Goal: Check status: Check status

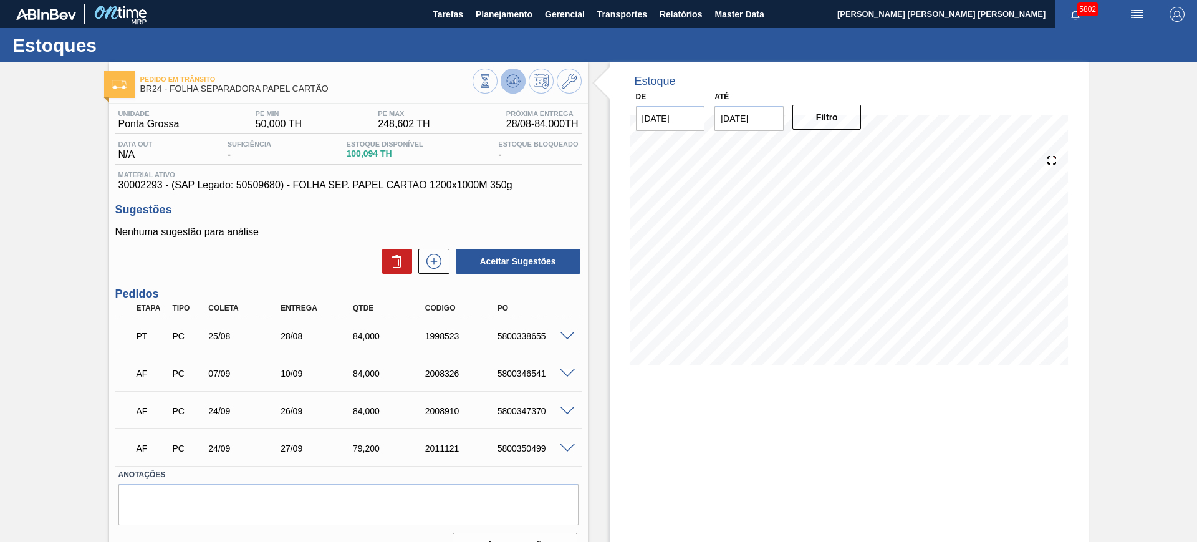
click at [501, 80] on button at bounding box center [513, 81] width 25 height 25
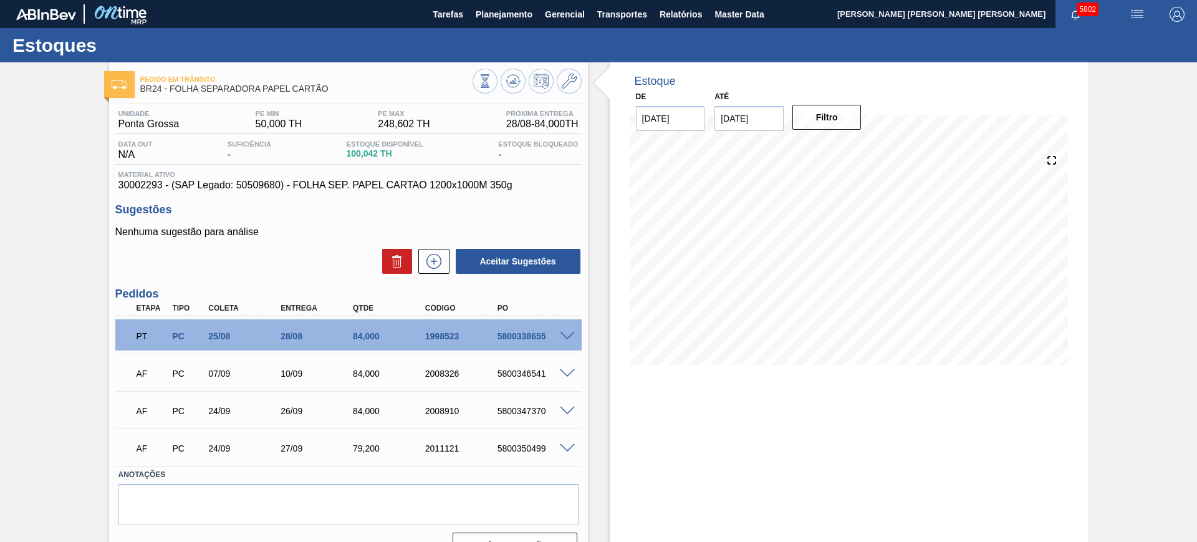
click at [564, 415] on div "5800347370" at bounding box center [534, 411] width 81 height 10
click at [566, 412] on span at bounding box center [567, 411] width 15 height 9
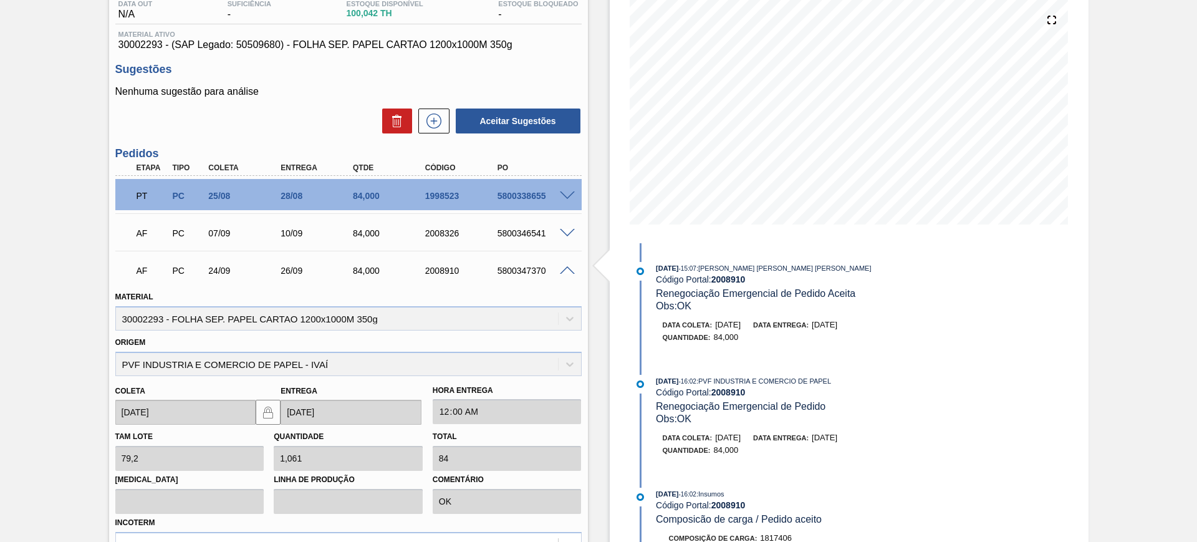
scroll to position [234, 0]
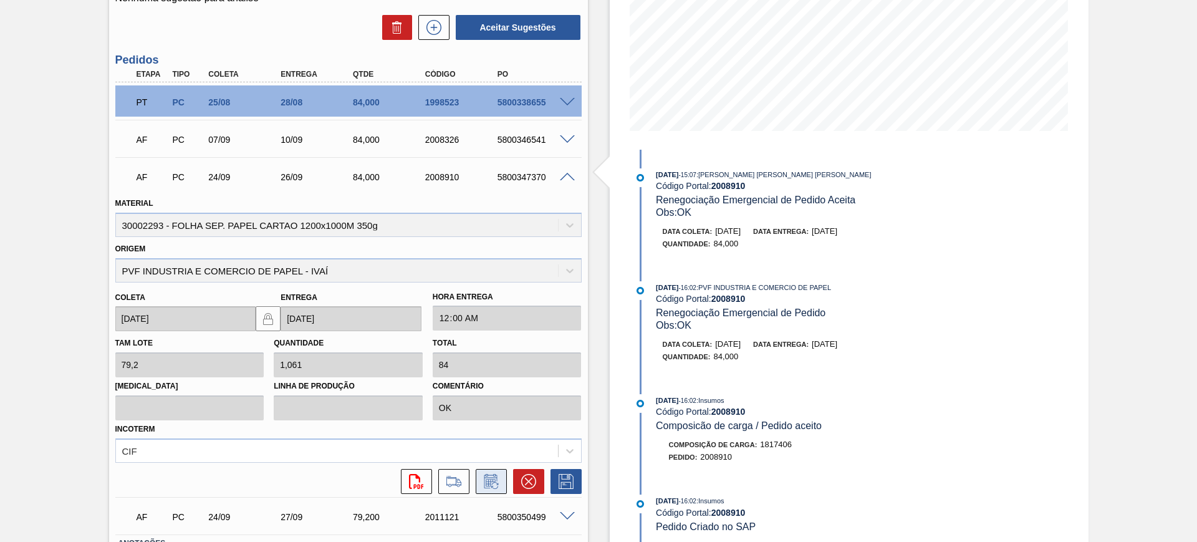
click at [490, 475] on icon at bounding box center [490, 481] width 13 height 14
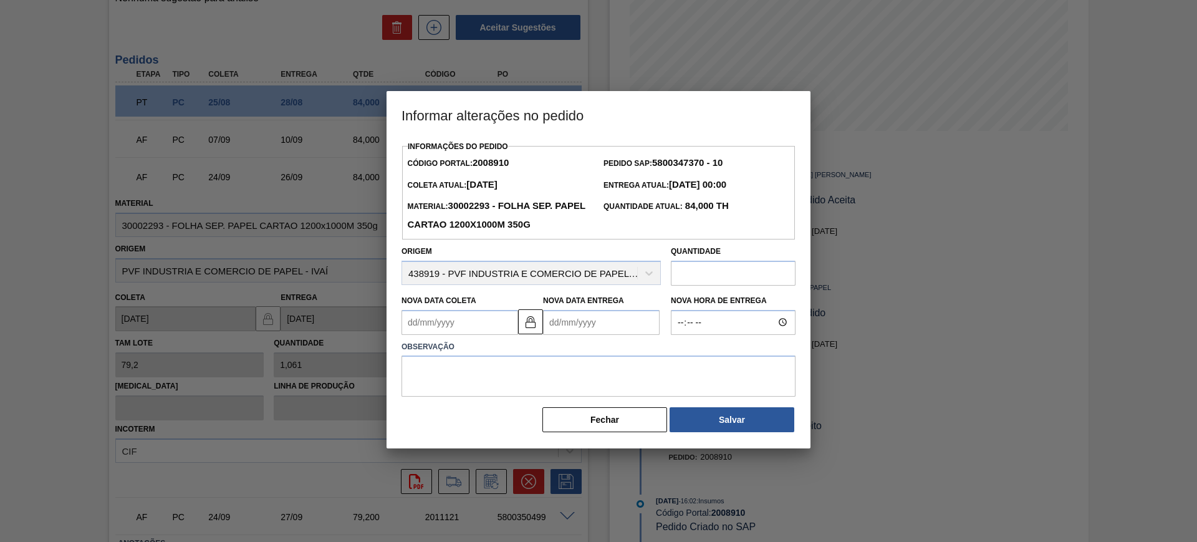
drag, startPoint x: 611, startPoint y: 323, endPoint x: 610, endPoint y: 334, distance: 10.6
click at [611, 324] on Entrega2008910 "Nova Data Entrega" at bounding box center [601, 322] width 117 height 25
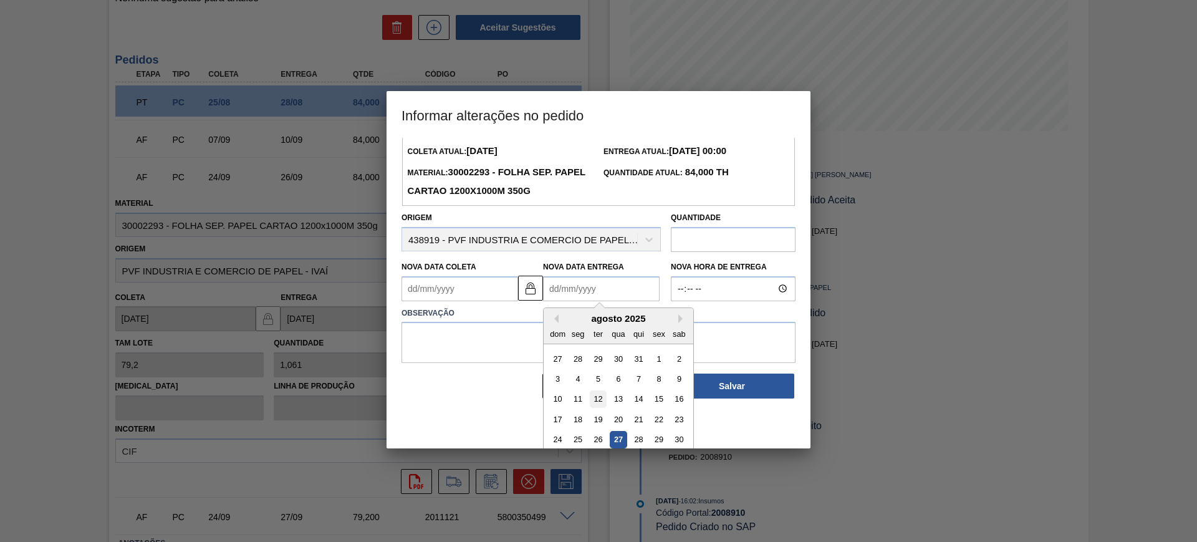
scroll to position [62, 0]
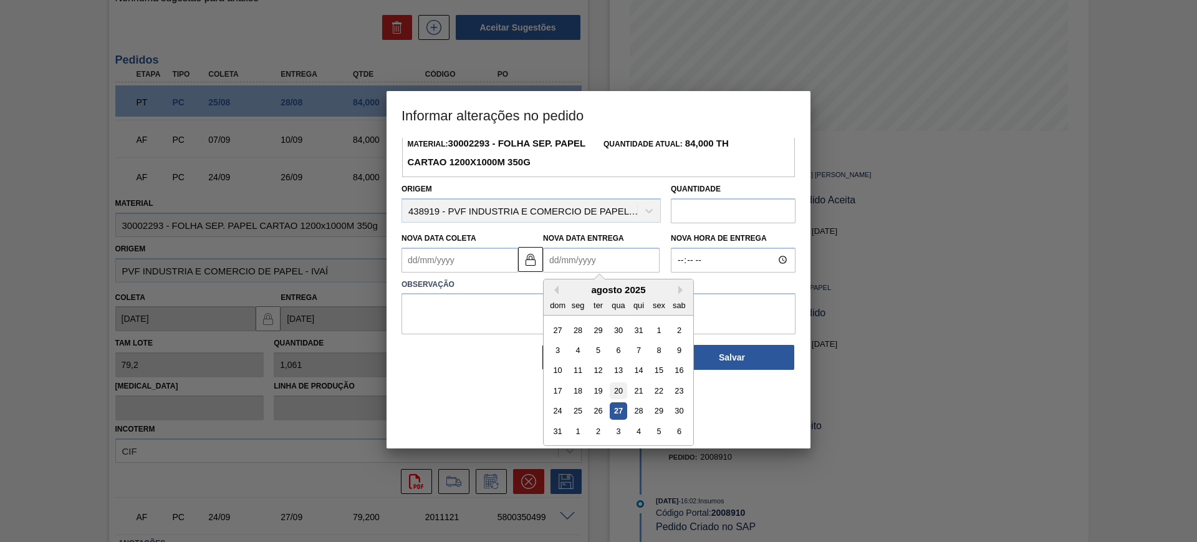
click at [617, 388] on div "20" at bounding box center [618, 390] width 17 height 17
type Coleta2008910 "[DATE]"
type Entrega2008910 "20/08/2025"
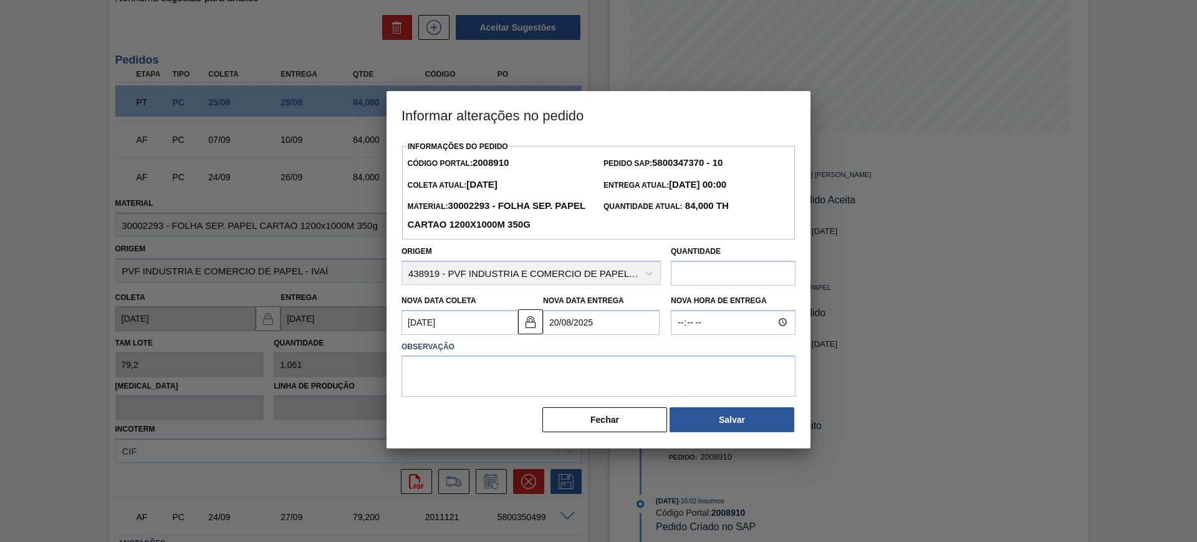
click at [604, 326] on Entrega2008910 "20/08/2025" at bounding box center [601, 322] width 117 height 25
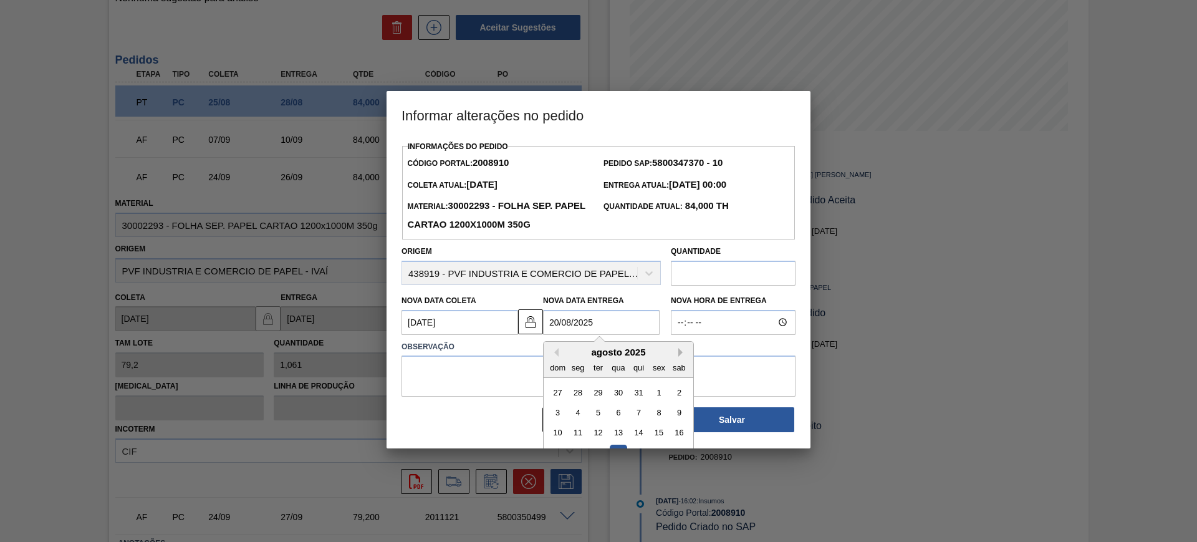
click at [682, 355] on button "Next Month" at bounding box center [682, 352] width 9 height 9
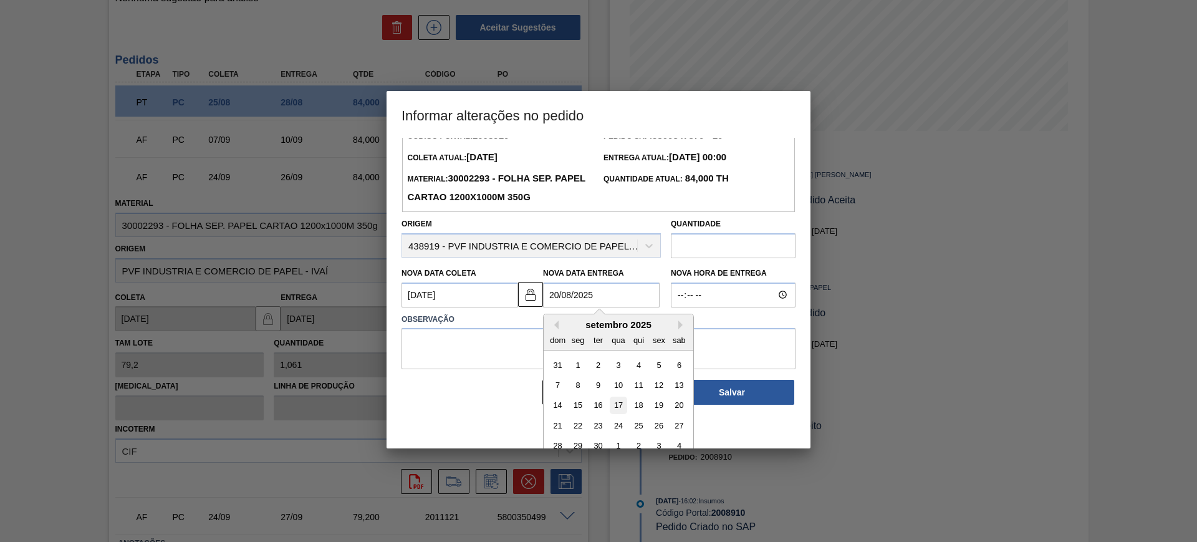
scroll to position [42, 0]
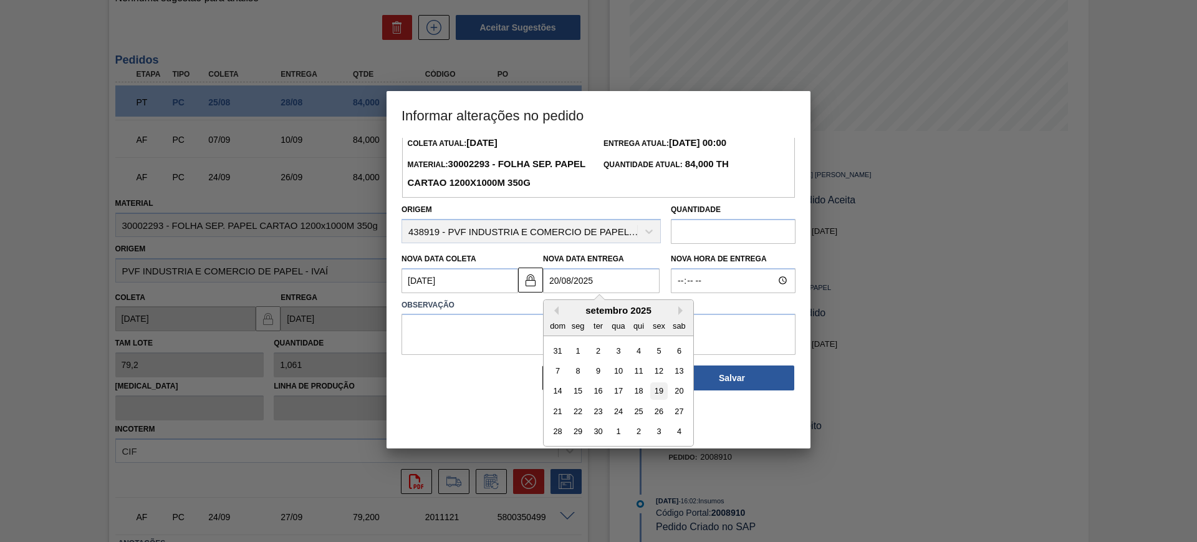
click at [663, 396] on div "19" at bounding box center [658, 390] width 17 height 17
type Coleta2008910 "[DATE]"
type Entrega2008910 "[DATE]"
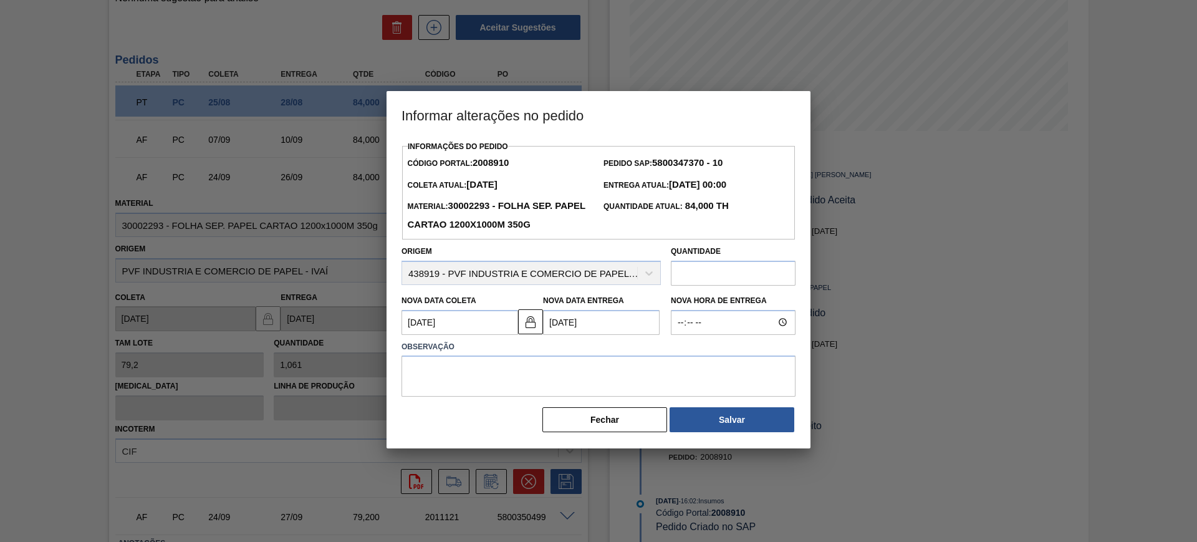
scroll to position [0, 0]
click at [643, 393] on textarea at bounding box center [599, 375] width 394 height 41
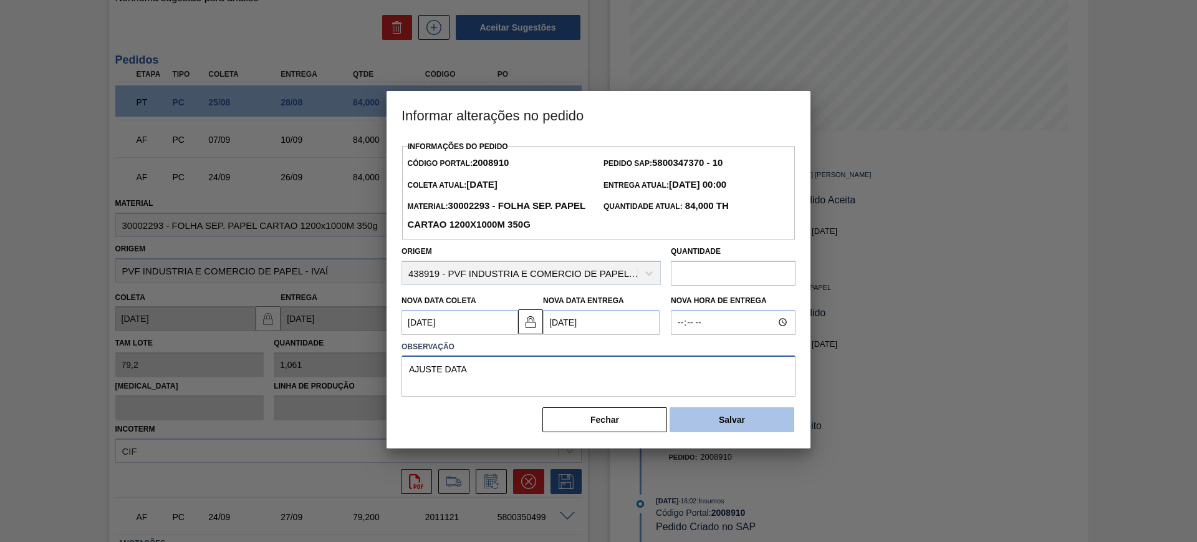
type textarea "AJUSTE DATA"
click at [708, 430] on button "Salvar" at bounding box center [732, 419] width 125 height 25
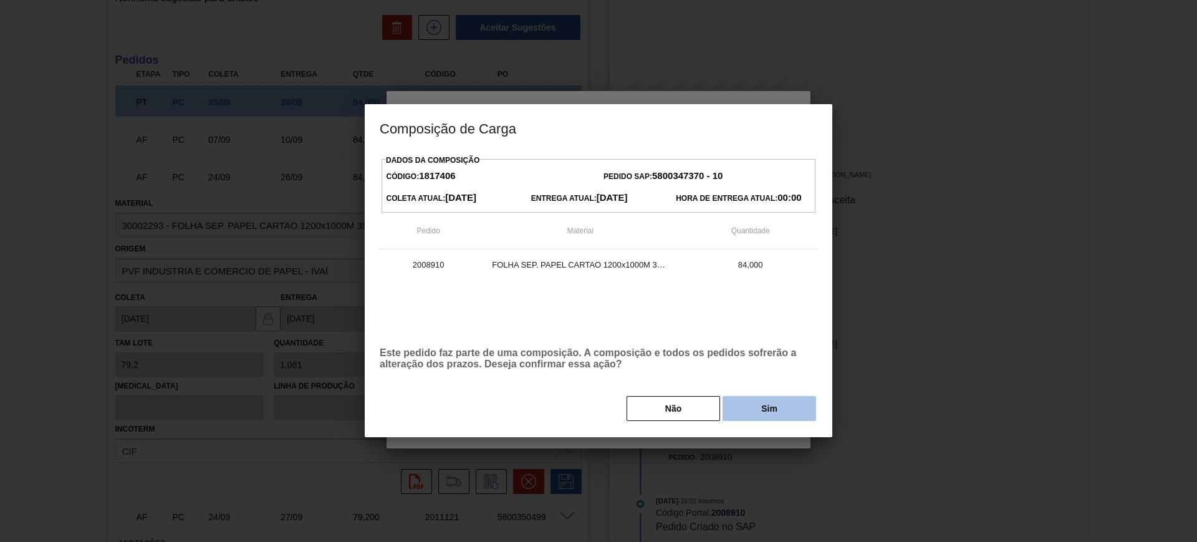
click at [767, 407] on button "Sim" at bounding box center [770, 408] width 94 height 25
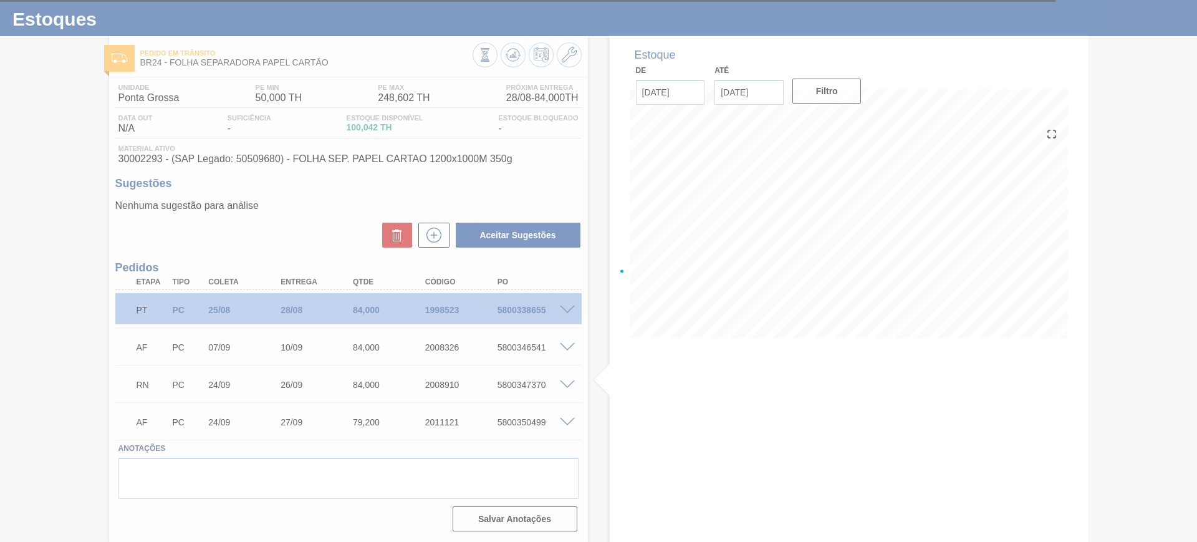
scroll to position [26, 0]
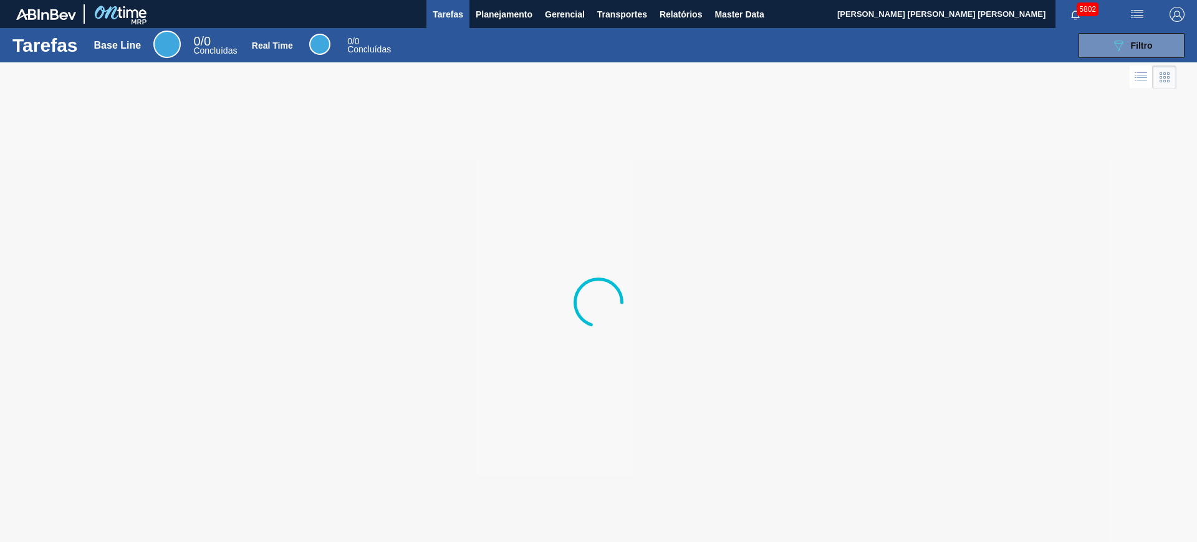
drag, startPoint x: 487, startPoint y: 16, endPoint x: 502, endPoint y: 41, distance: 28.6
click at [488, 16] on span "Planejamento" at bounding box center [504, 14] width 57 height 15
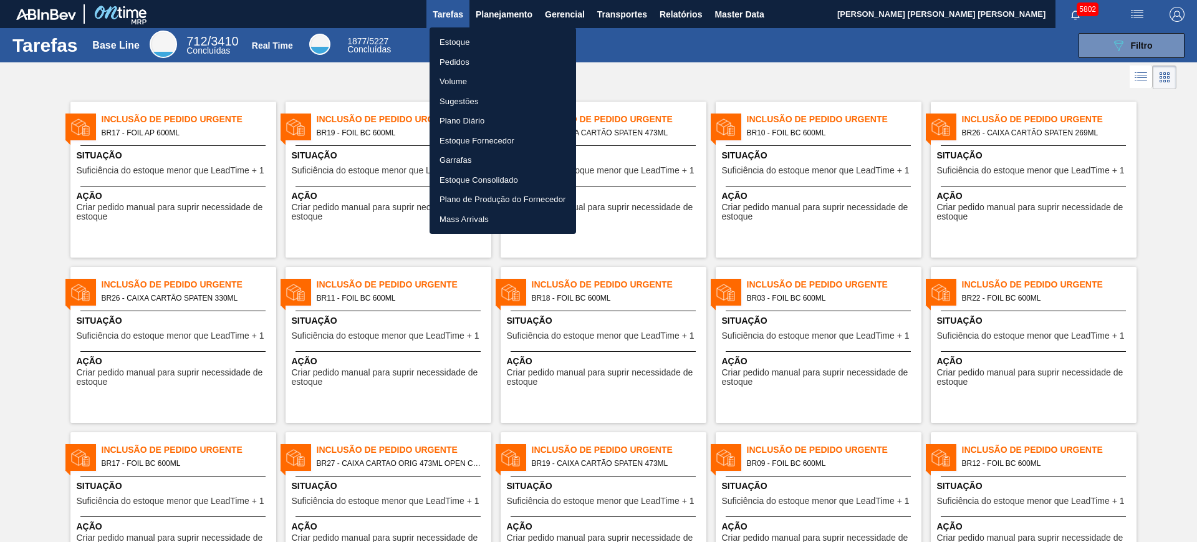
click at [472, 64] on li "Pedidos" at bounding box center [503, 62] width 147 height 20
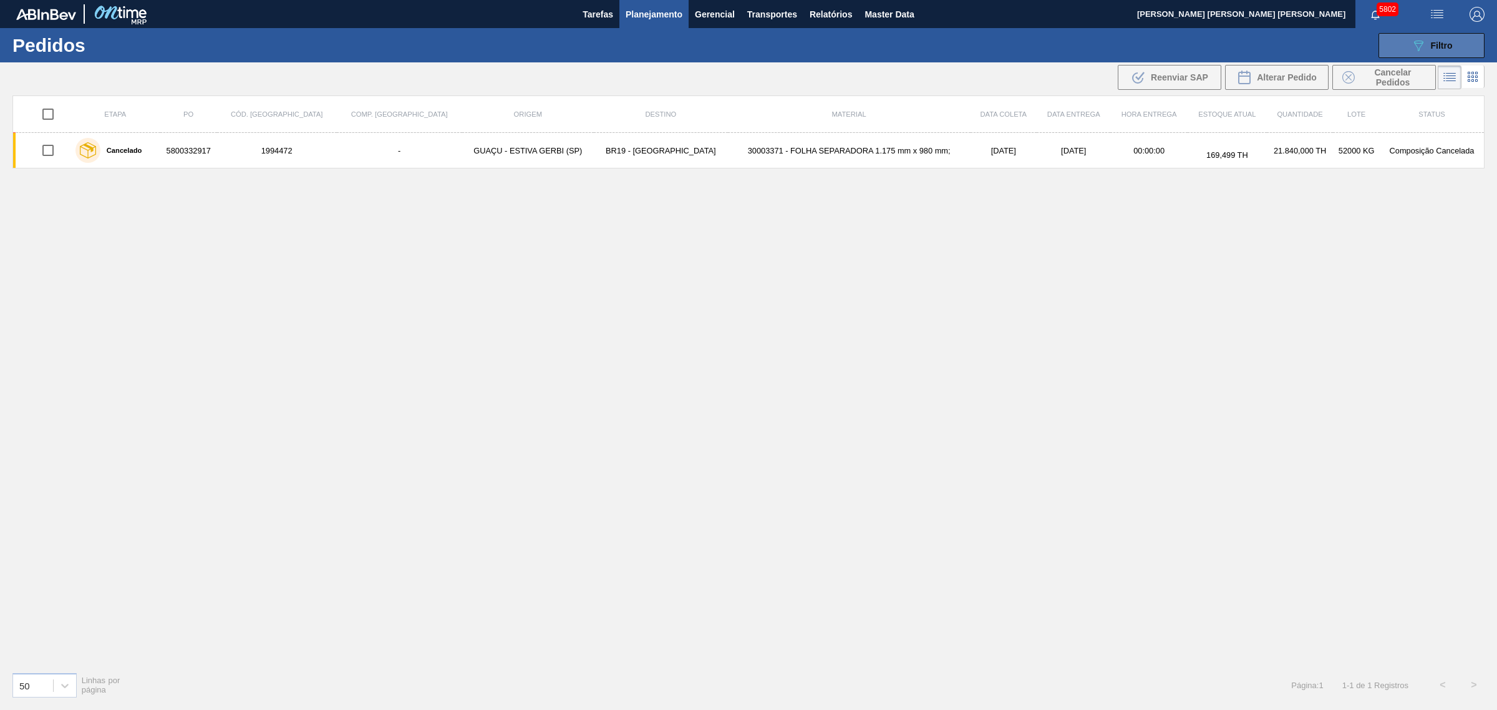
click at [1197, 39] on button "089F7B8B-B2A5-4AFE-B5C0-19BA573D28AC Filtro" at bounding box center [1431, 45] width 106 height 25
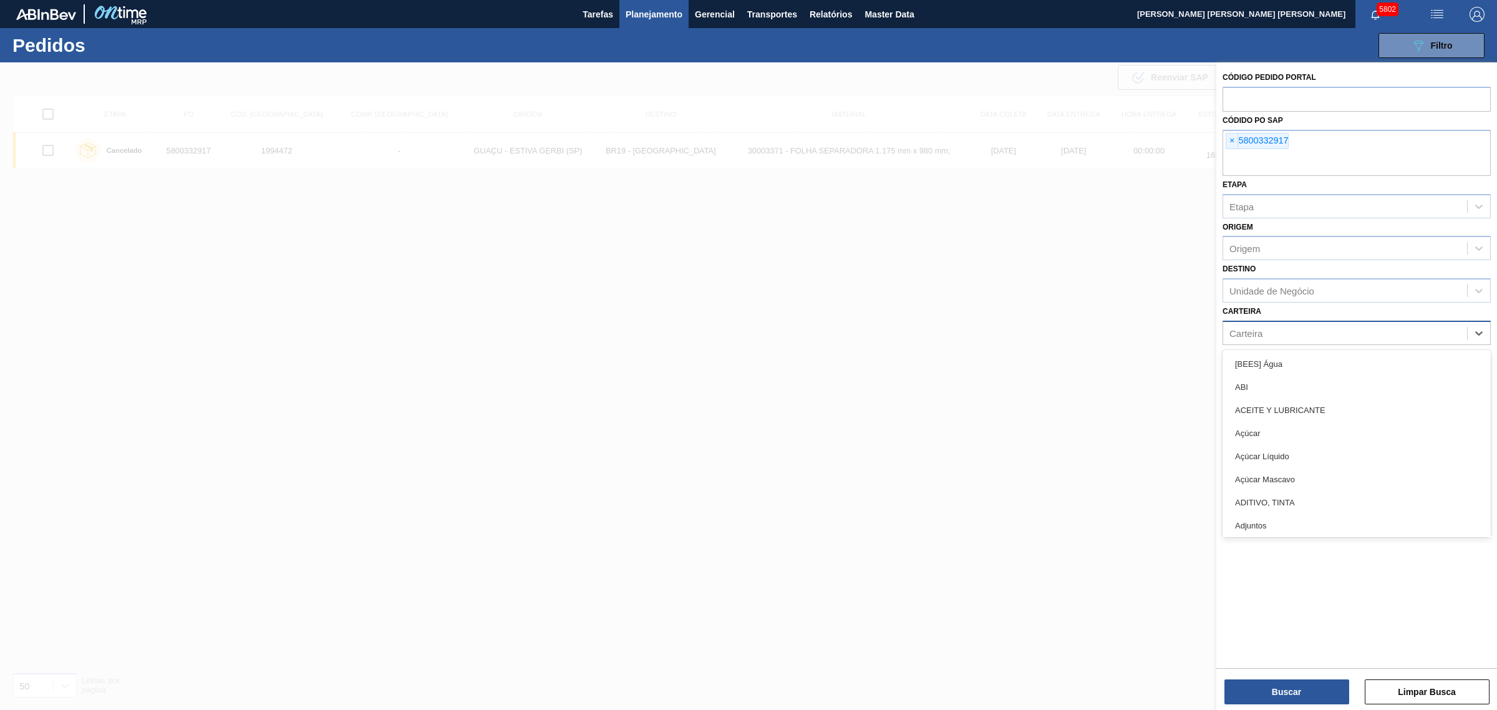
click at [1197, 332] on div "Carteira" at bounding box center [1345, 333] width 244 height 18
click at [1197, 312] on div "Carteira option [BEES] Água focused, 1 of 101. 101 results available. Use Up an…" at bounding box center [1356, 323] width 268 height 42
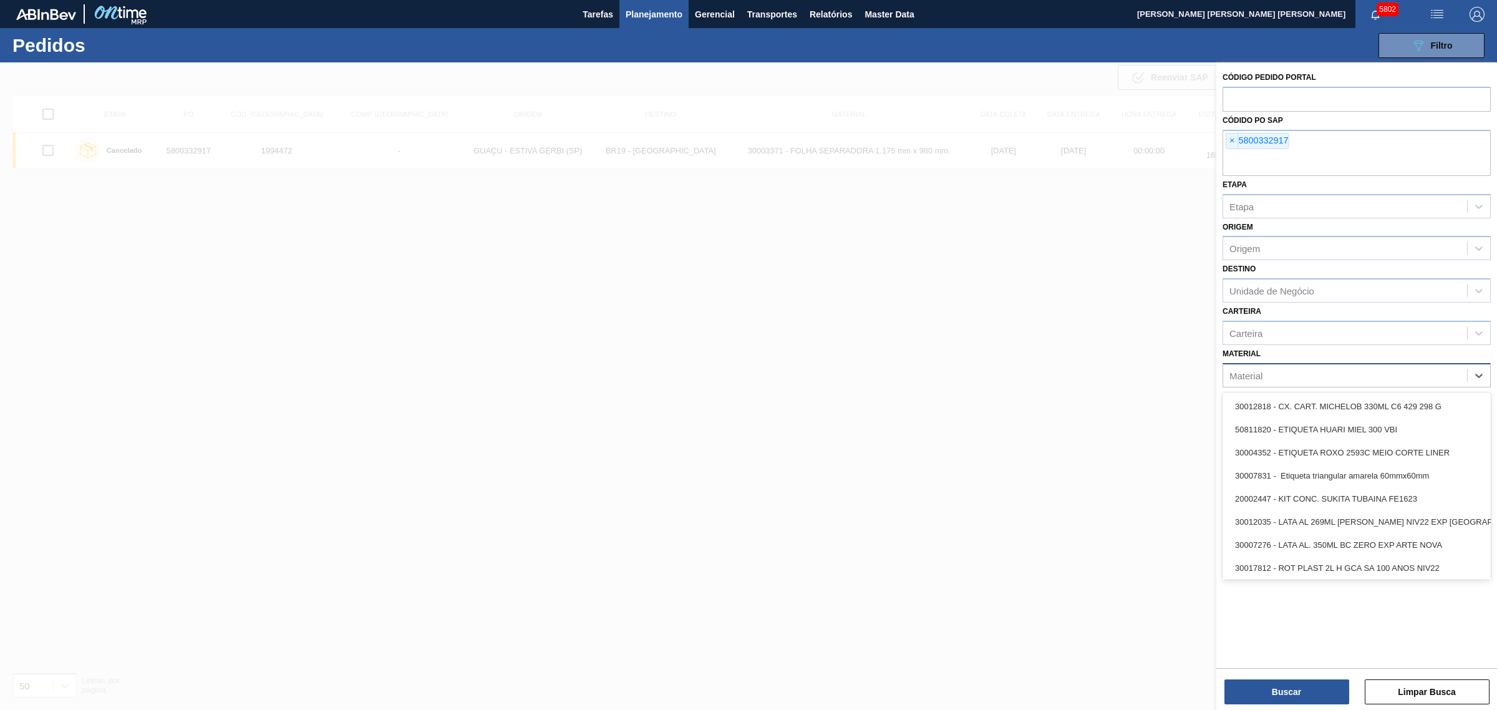
click at [1197, 371] on div "Material" at bounding box center [1345, 375] width 244 height 18
type input "xarope al"
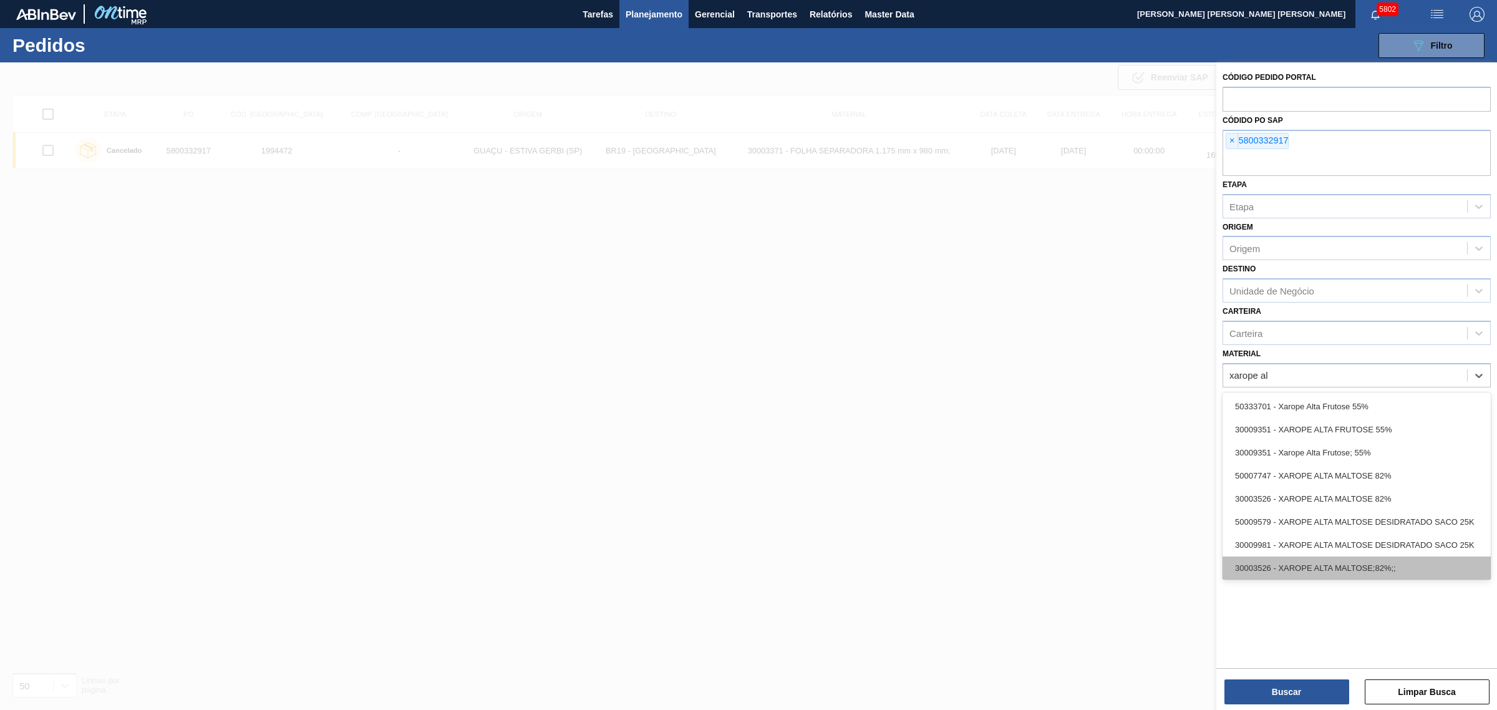
click at [1197, 541] on div "30003526 - XAROPE ALTA MALTOSE;82%;;" at bounding box center [1356, 567] width 268 height 23
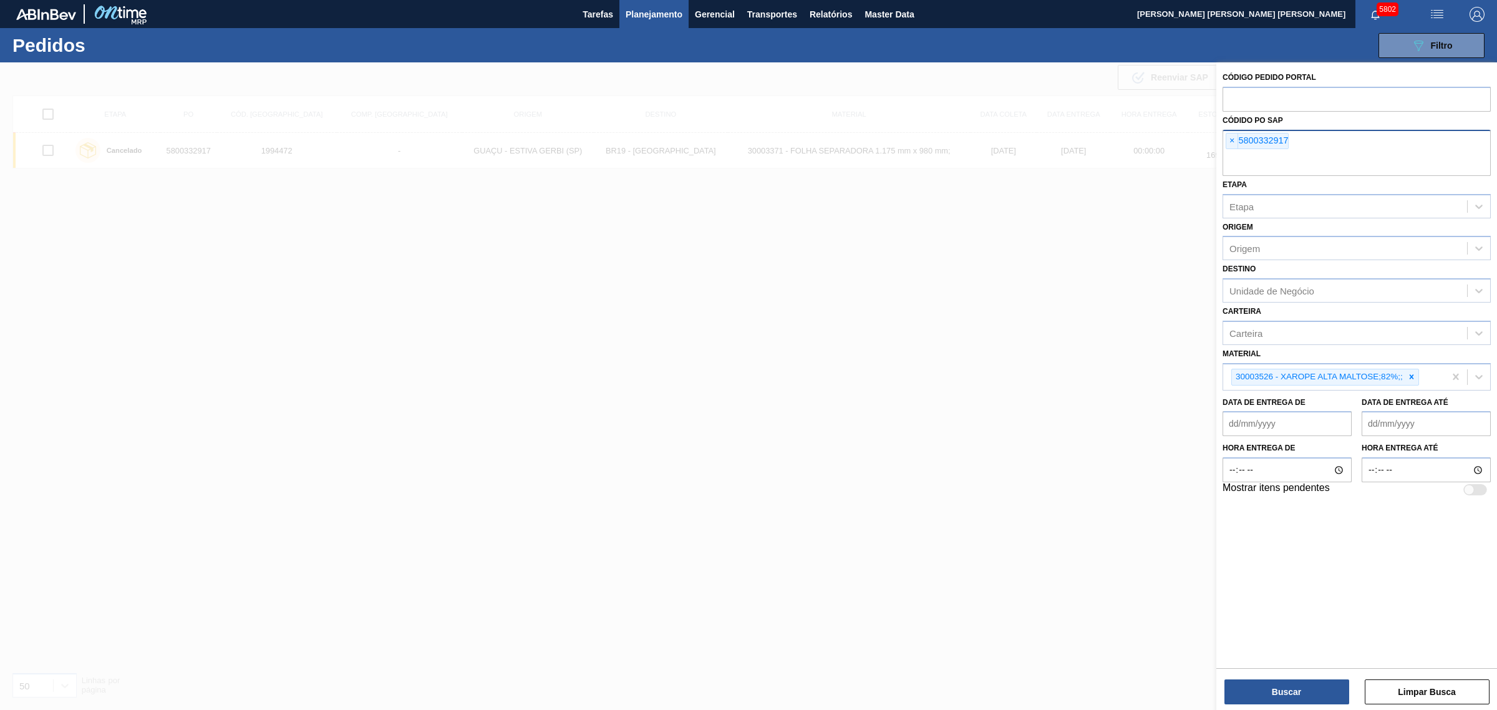
click at [1197, 140] on div "× 5800332917" at bounding box center [1256, 141] width 63 height 16
click at [1197, 137] on span "×" at bounding box center [1232, 140] width 12 height 15
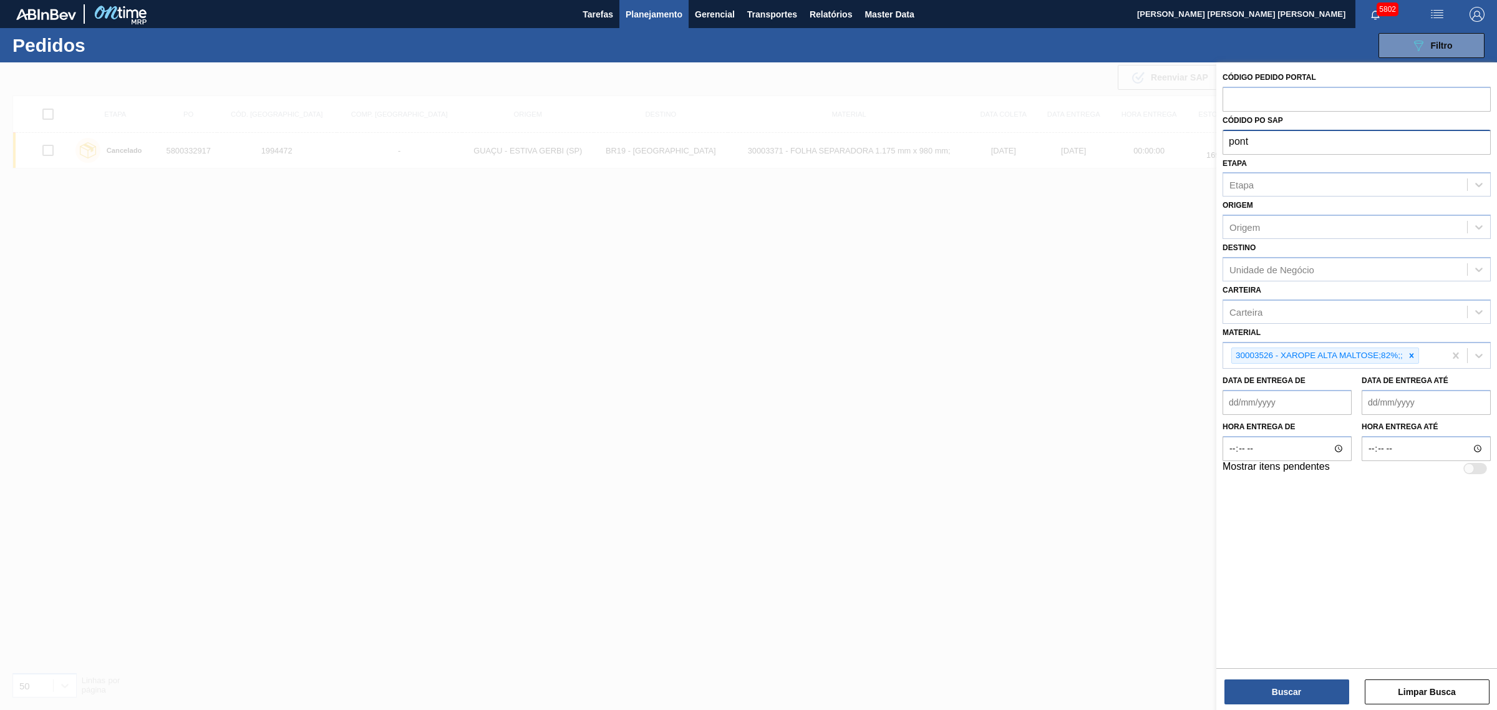
type input "ponta"
type input "g"
type input "p"
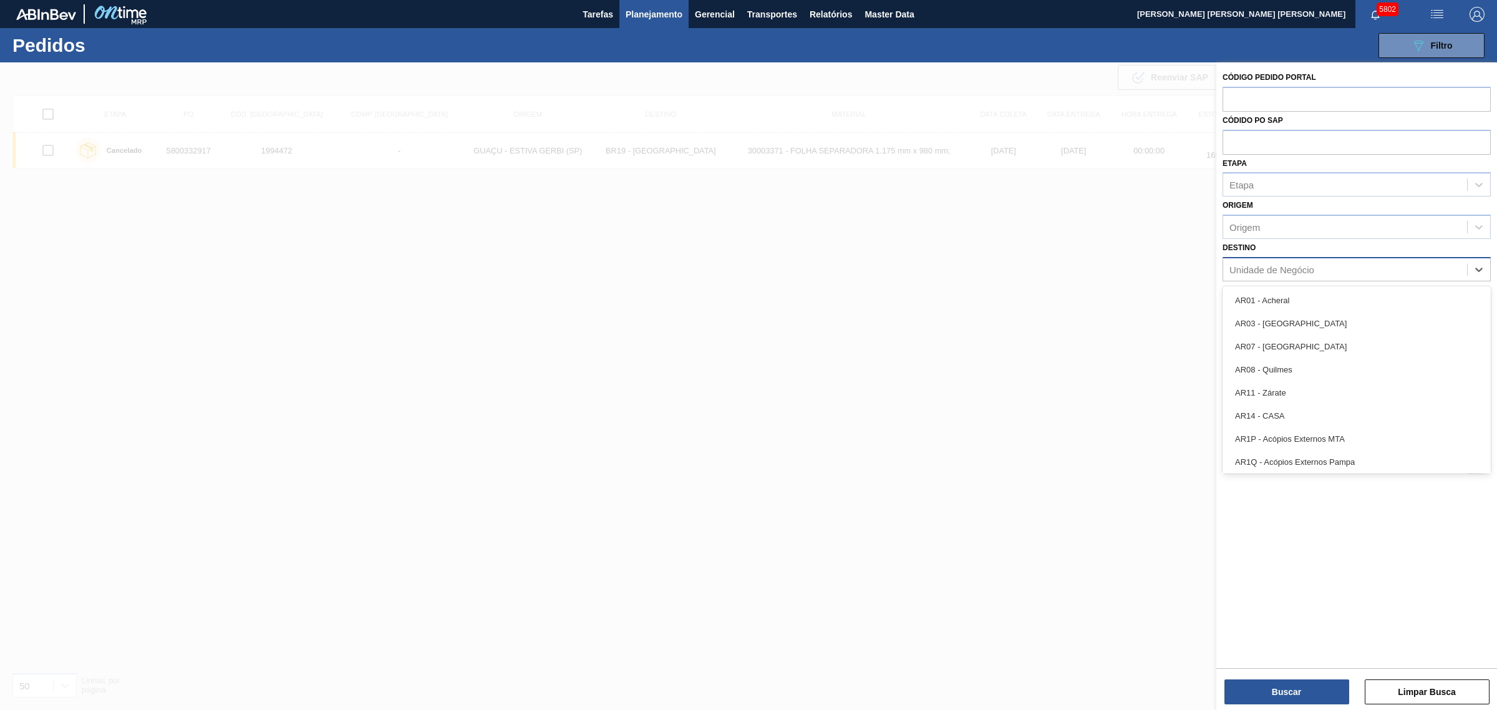
click at [1197, 271] on div "Unidade de Negócio" at bounding box center [1271, 269] width 85 height 11
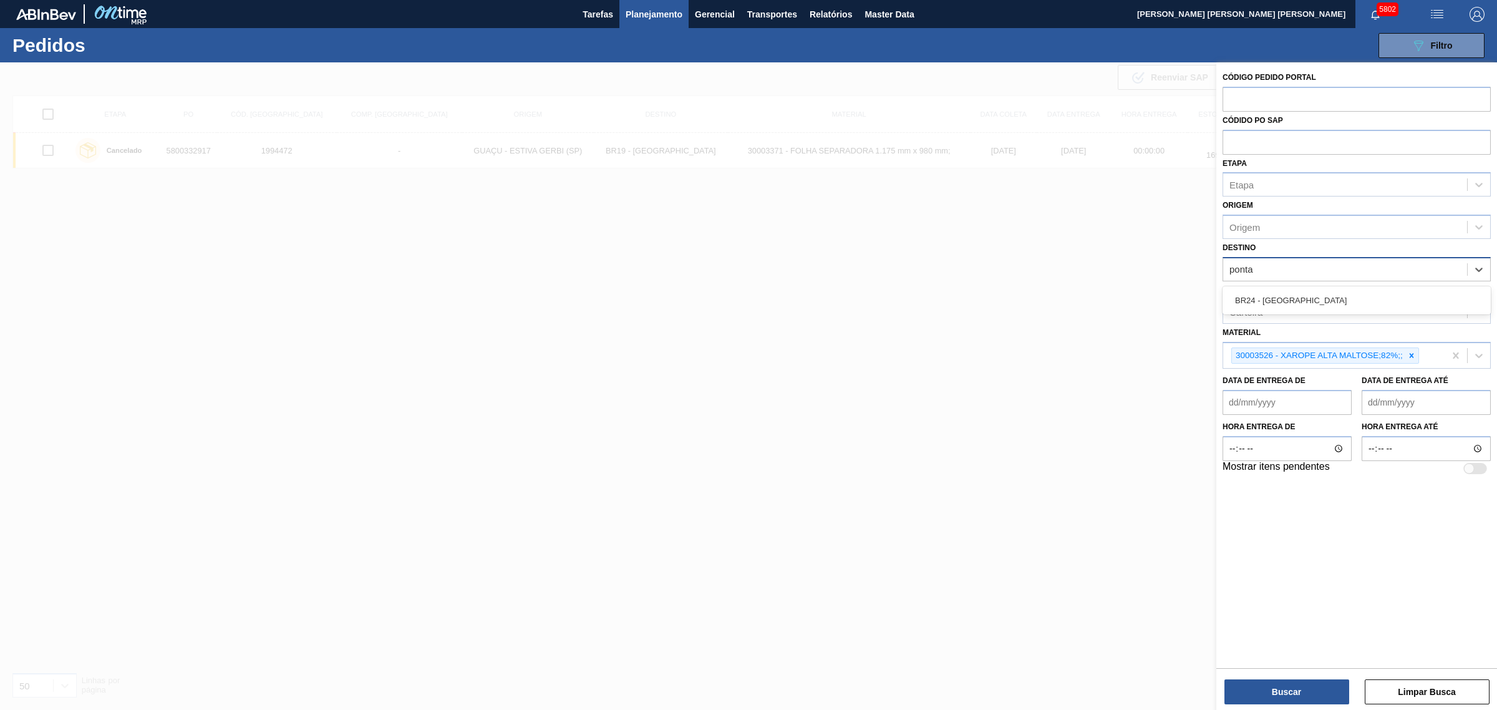
type input "ponta g"
click at [1197, 541] on button "Buscar" at bounding box center [1286, 691] width 125 height 25
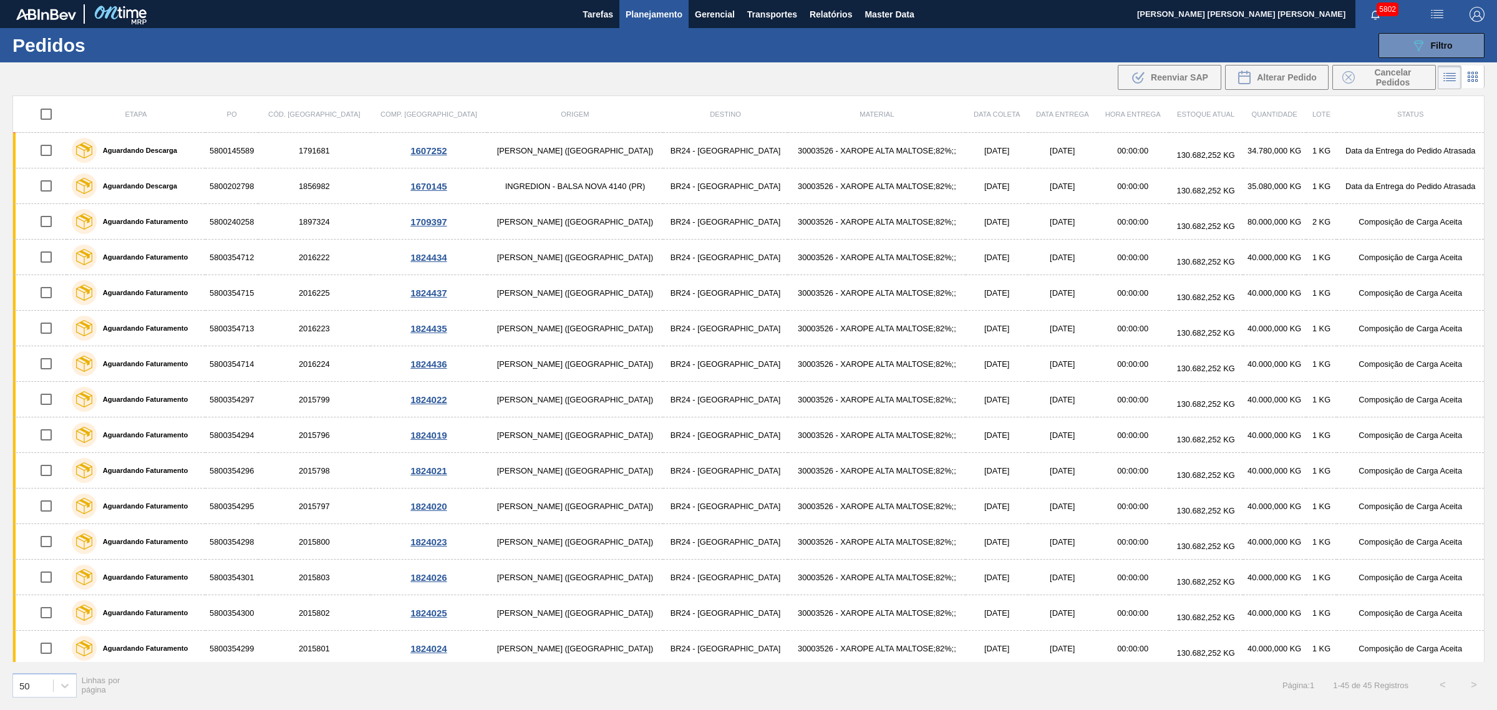
click at [643, 8] on span "Planejamento" at bounding box center [653, 14] width 57 height 15
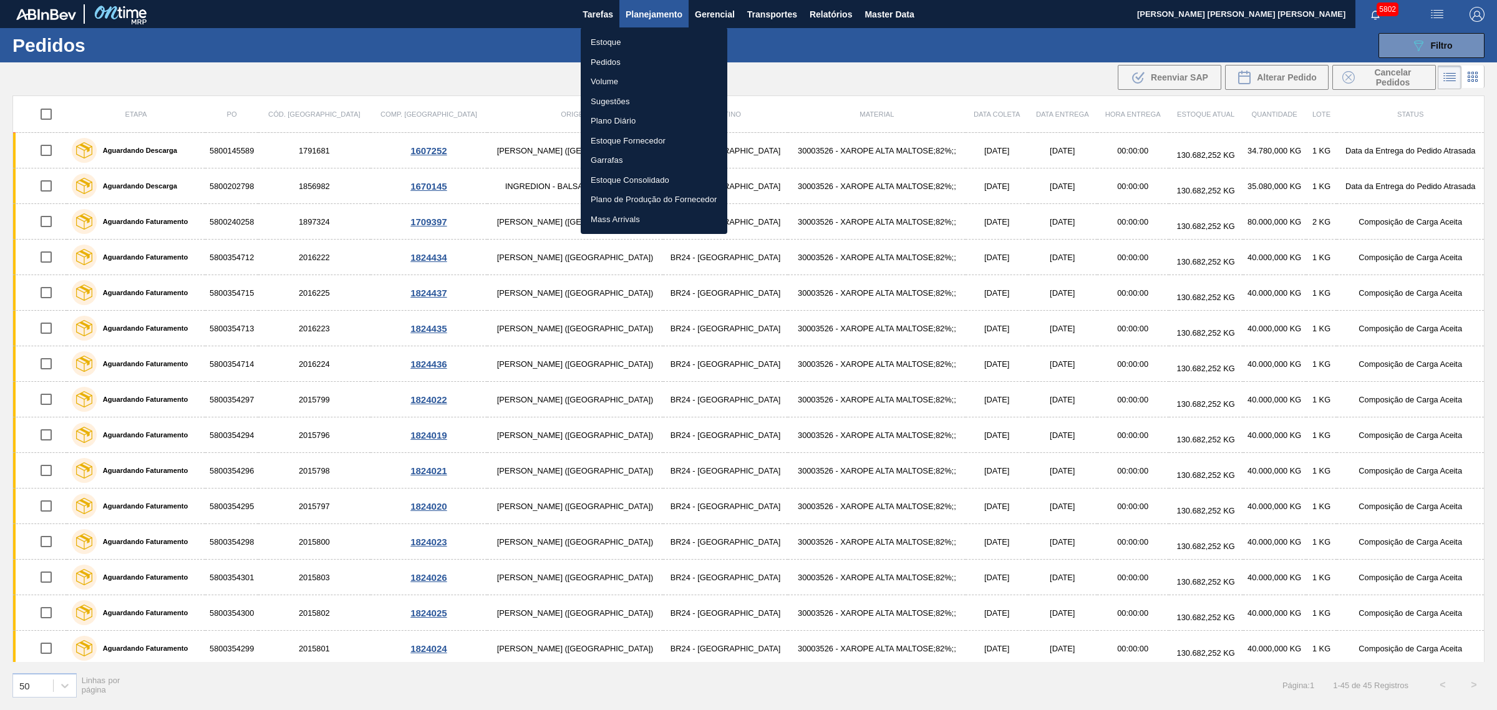
click at [636, 39] on li "Estoque" at bounding box center [654, 42] width 147 height 20
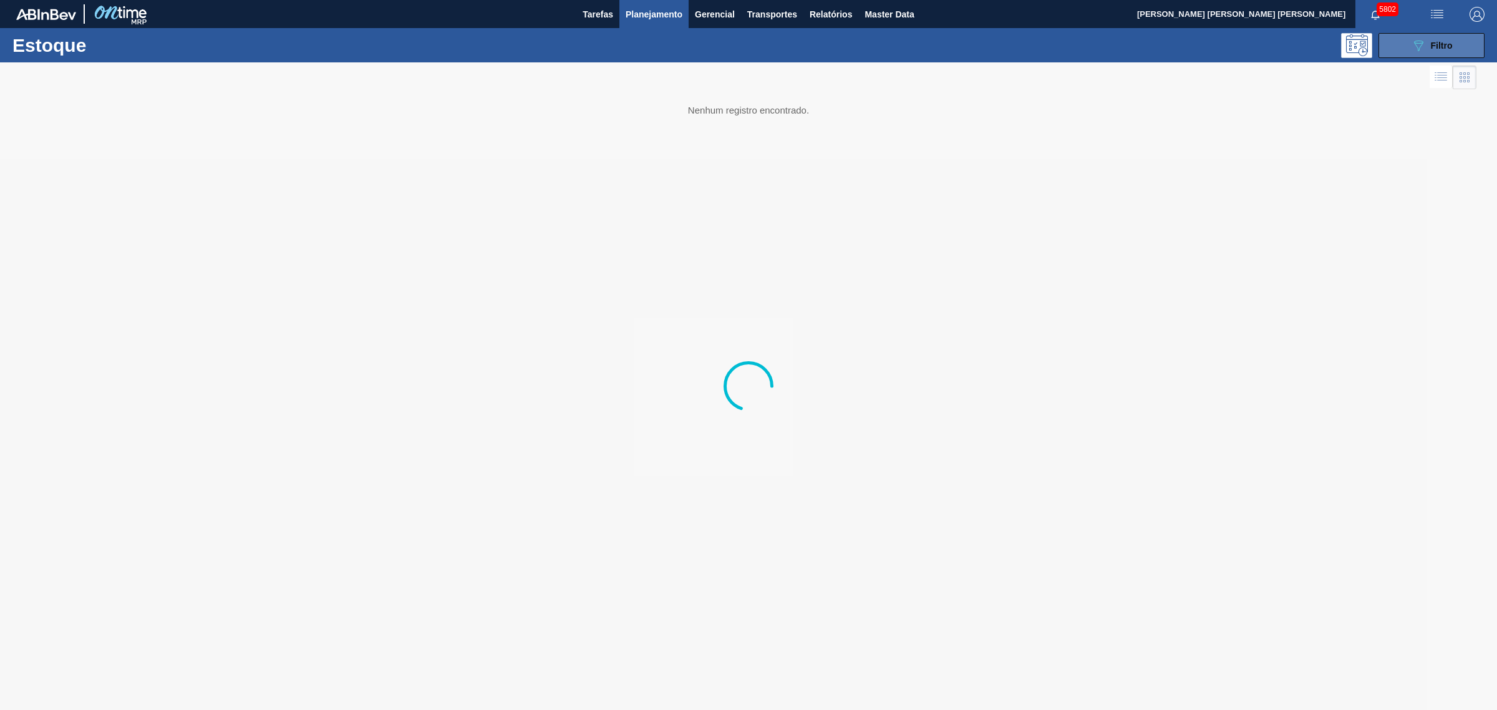
click at [1197, 47] on icon "089F7B8B-B2A5-4AFE-B5C0-19BA573D28AC" at bounding box center [1418, 45] width 15 height 15
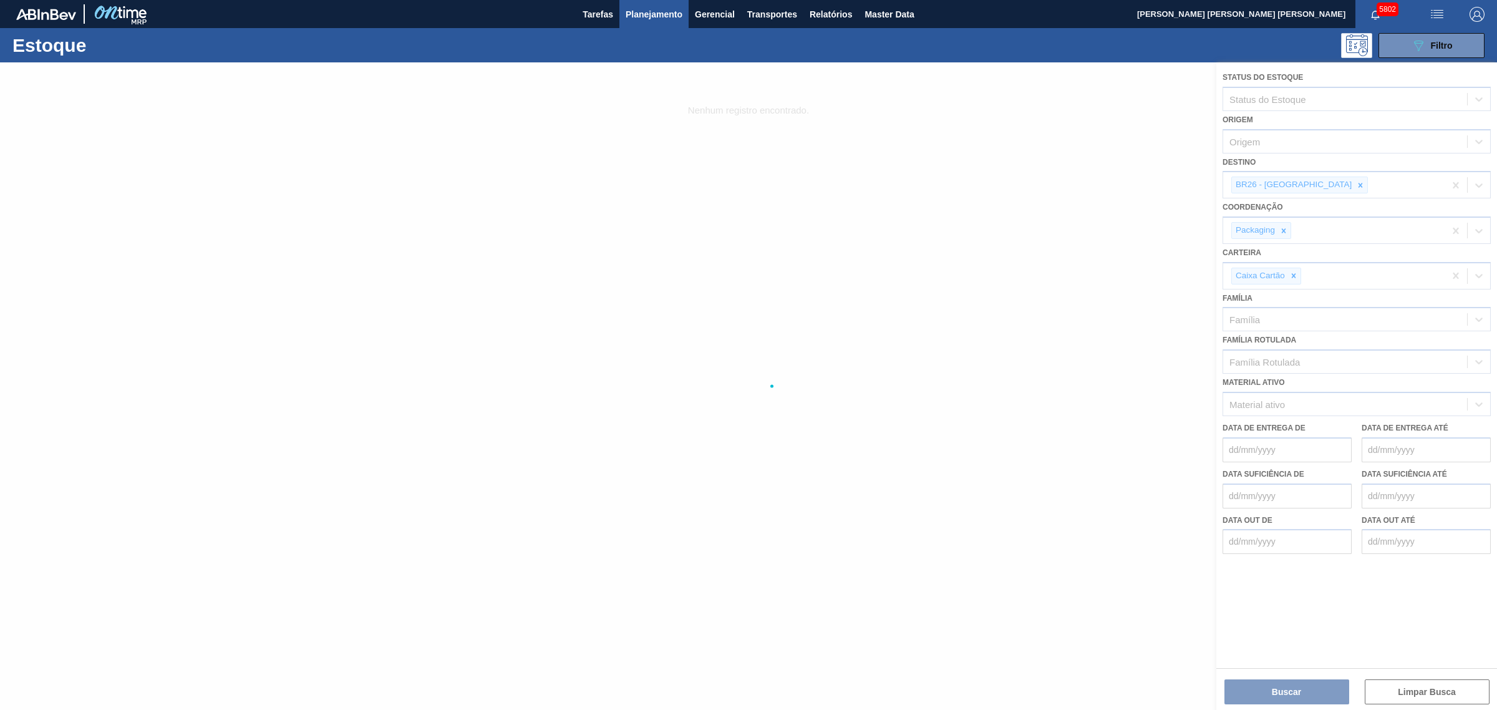
click at [1197, 185] on div at bounding box center [748, 385] width 1497 height 647
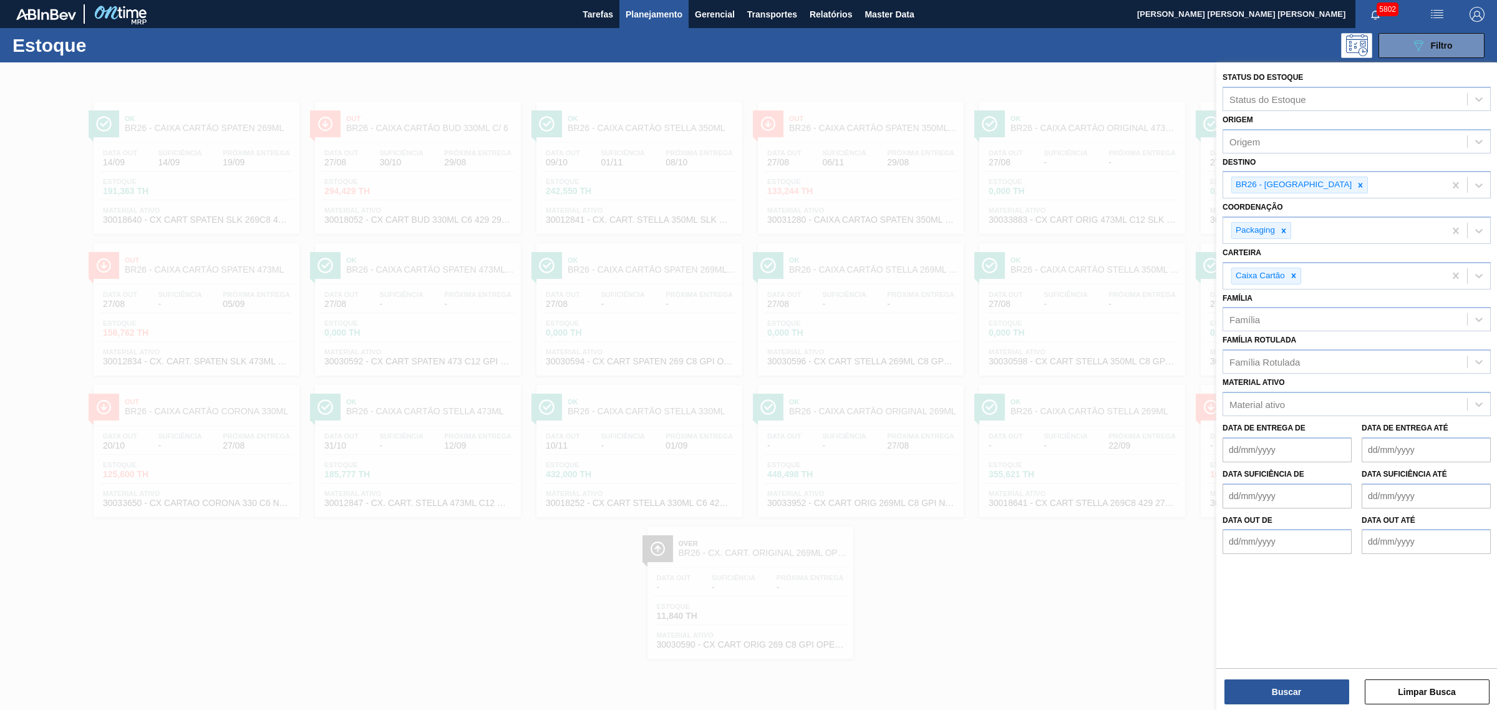
click at [1197, 185] on icon at bounding box center [1360, 185] width 4 height 4
type input "ponta g"
click at [1197, 231] on icon at bounding box center [1283, 230] width 4 height 4
click at [1197, 273] on div at bounding box center [1293, 273] width 14 height 16
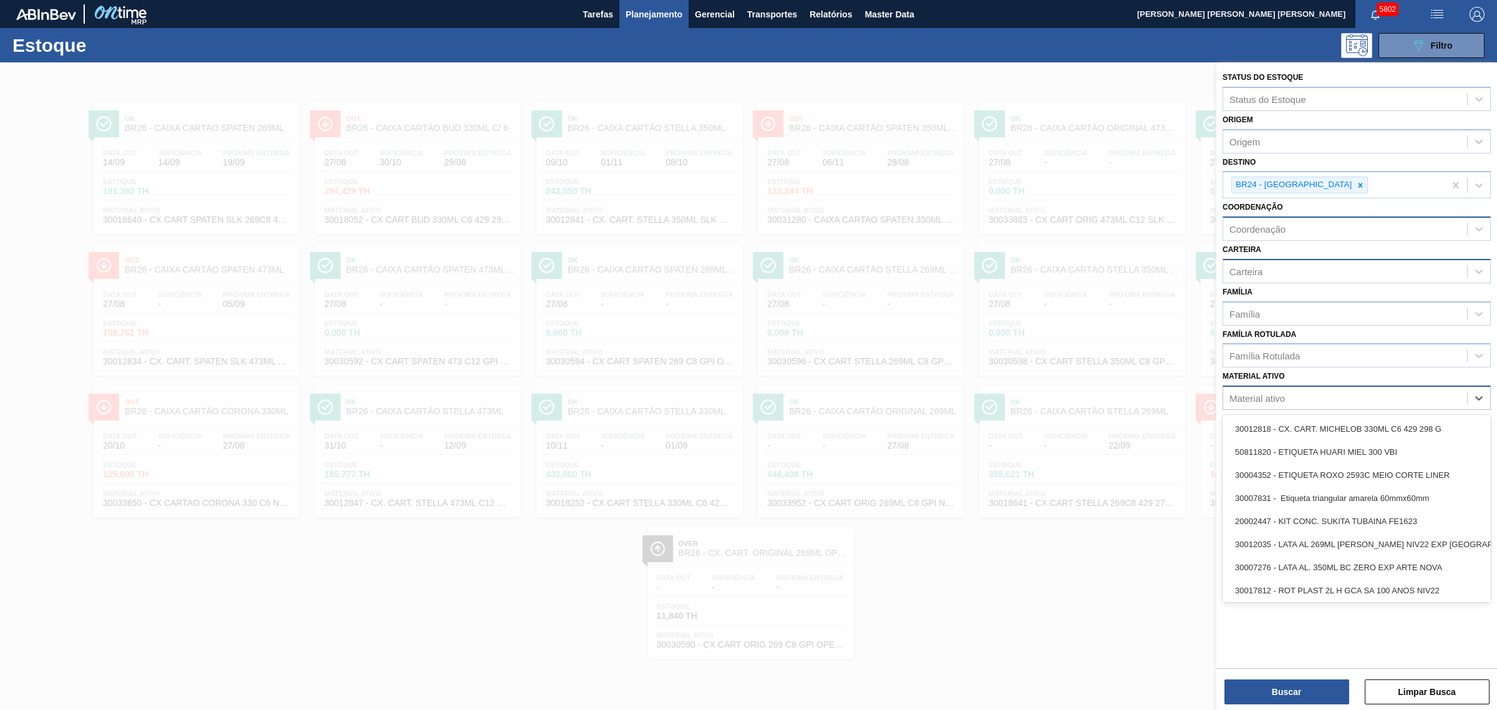
click at [1197, 389] on div "Material ativo" at bounding box center [1345, 398] width 244 height 18
type ativo "xarope a"
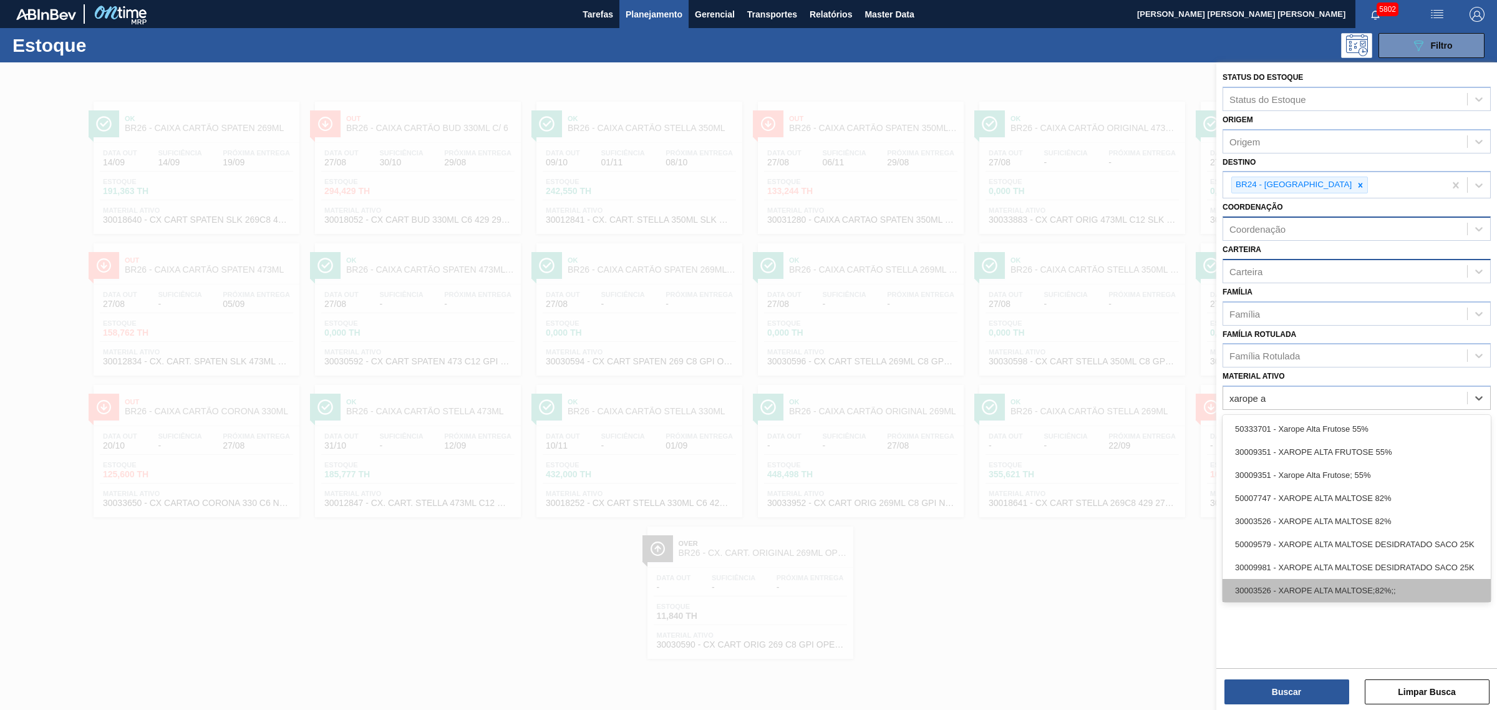
click at [1197, 541] on div "30003526 - XAROPE ALTA MALTOSE;82%;;" at bounding box center [1356, 590] width 268 height 23
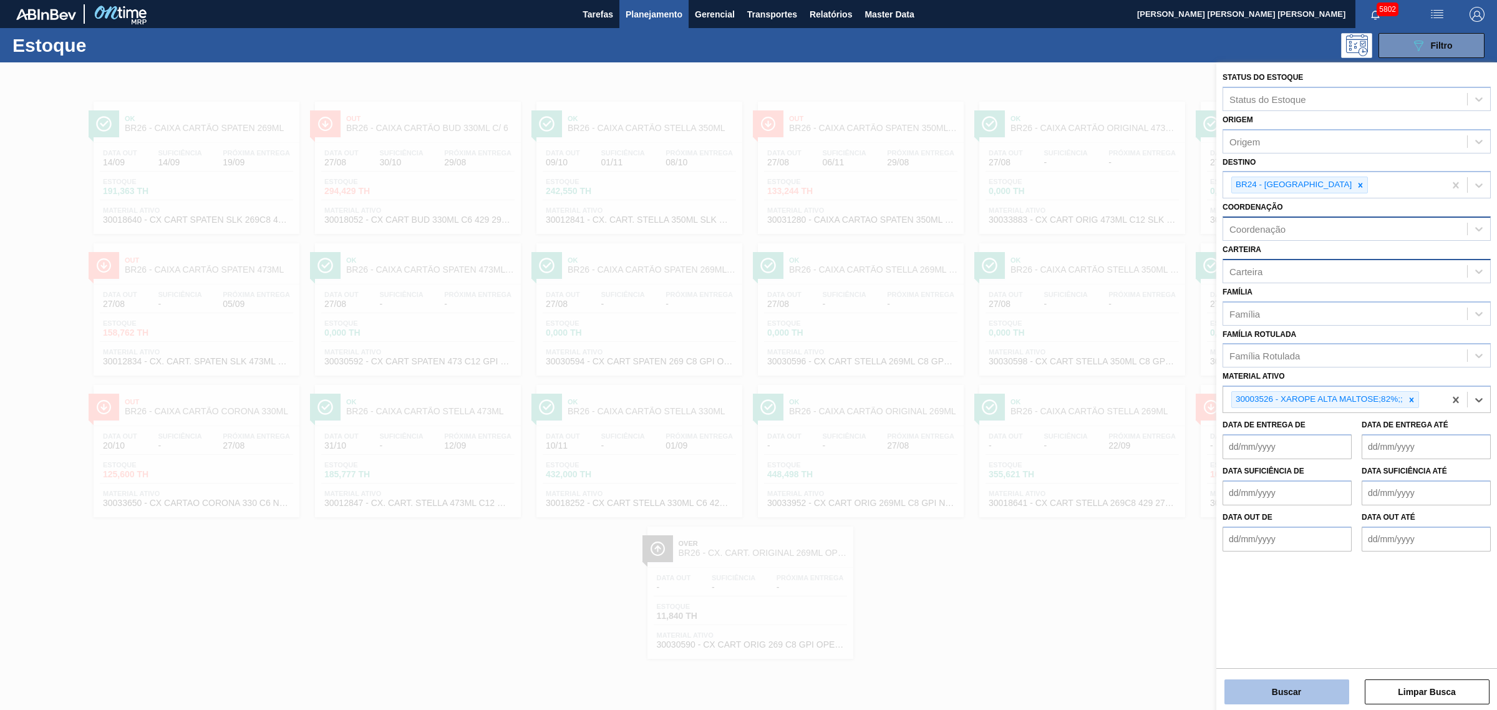
click at [1197, 541] on button "Buscar" at bounding box center [1286, 691] width 125 height 25
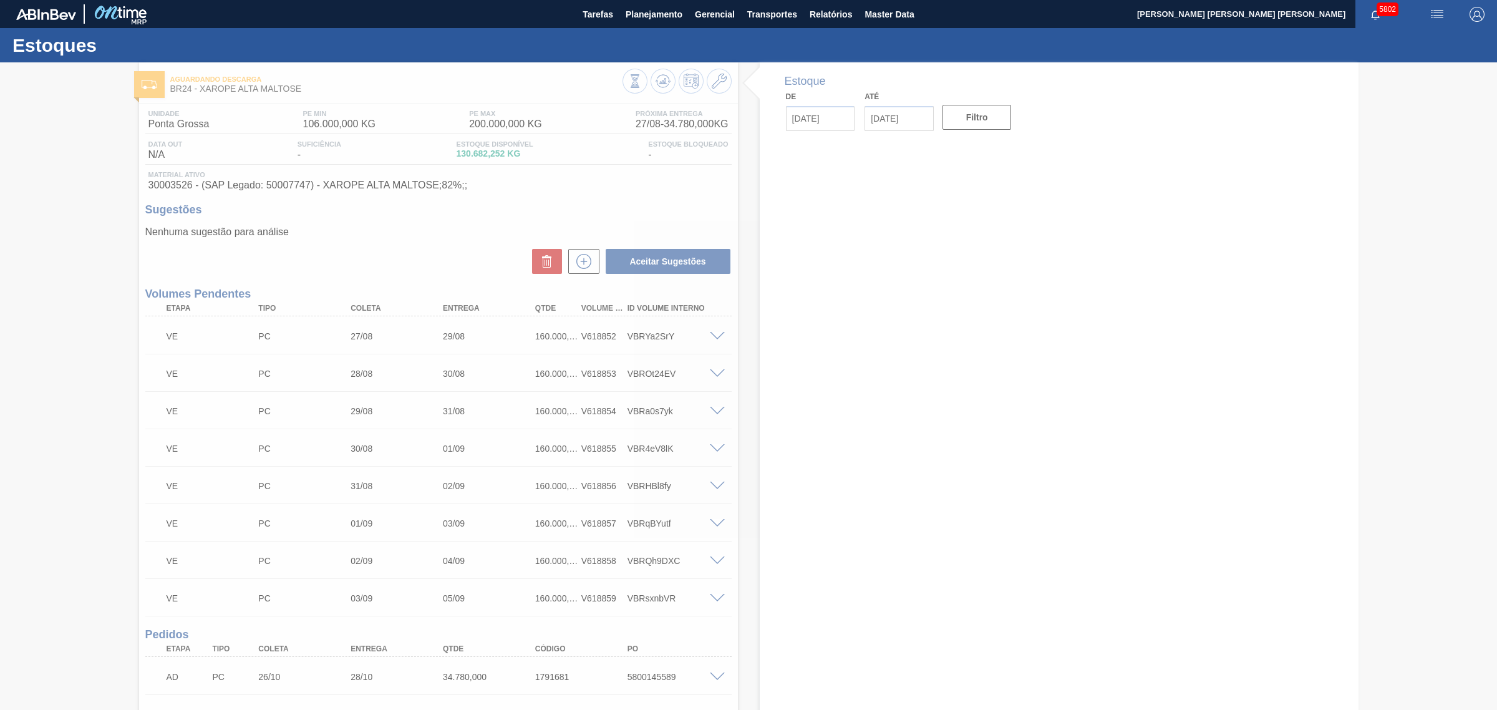
type input "[DATE]"
type input "06/12/2025"
